Goal: Navigation & Orientation: Find specific page/section

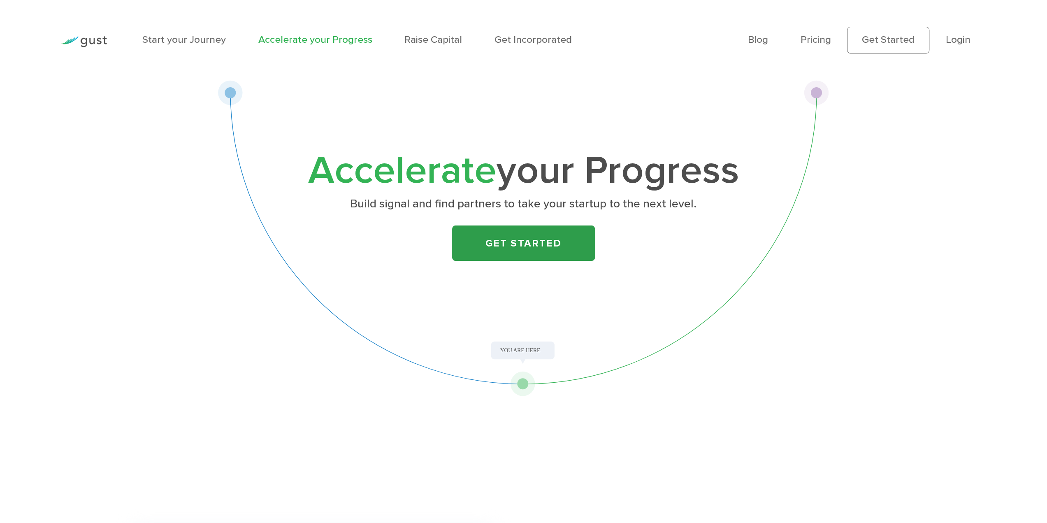
click at [491, 255] on link "Get Started" at bounding box center [523, 243] width 143 height 36
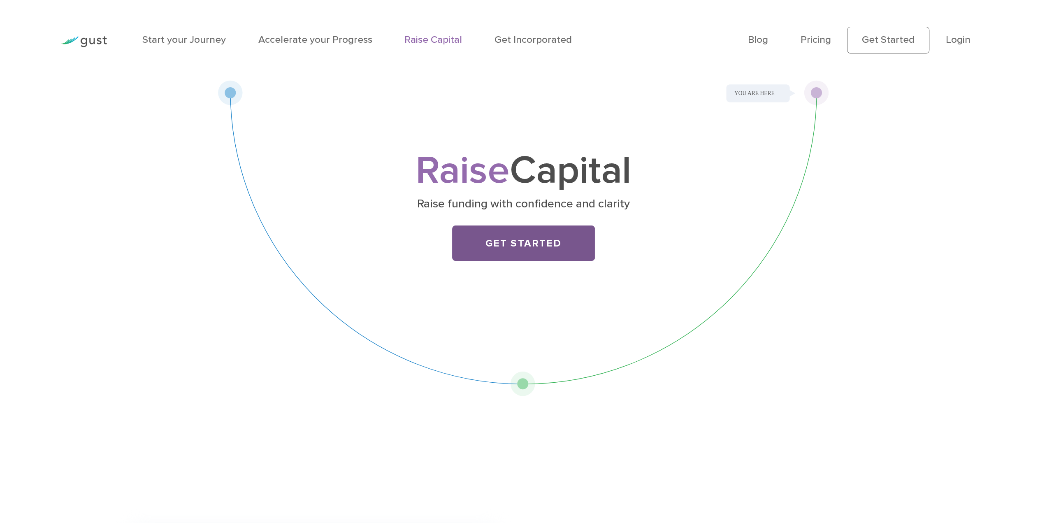
click at [509, 255] on link "Get Started" at bounding box center [523, 243] width 143 height 36
